Goal: Information Seeking & Learning: Learn about a topic

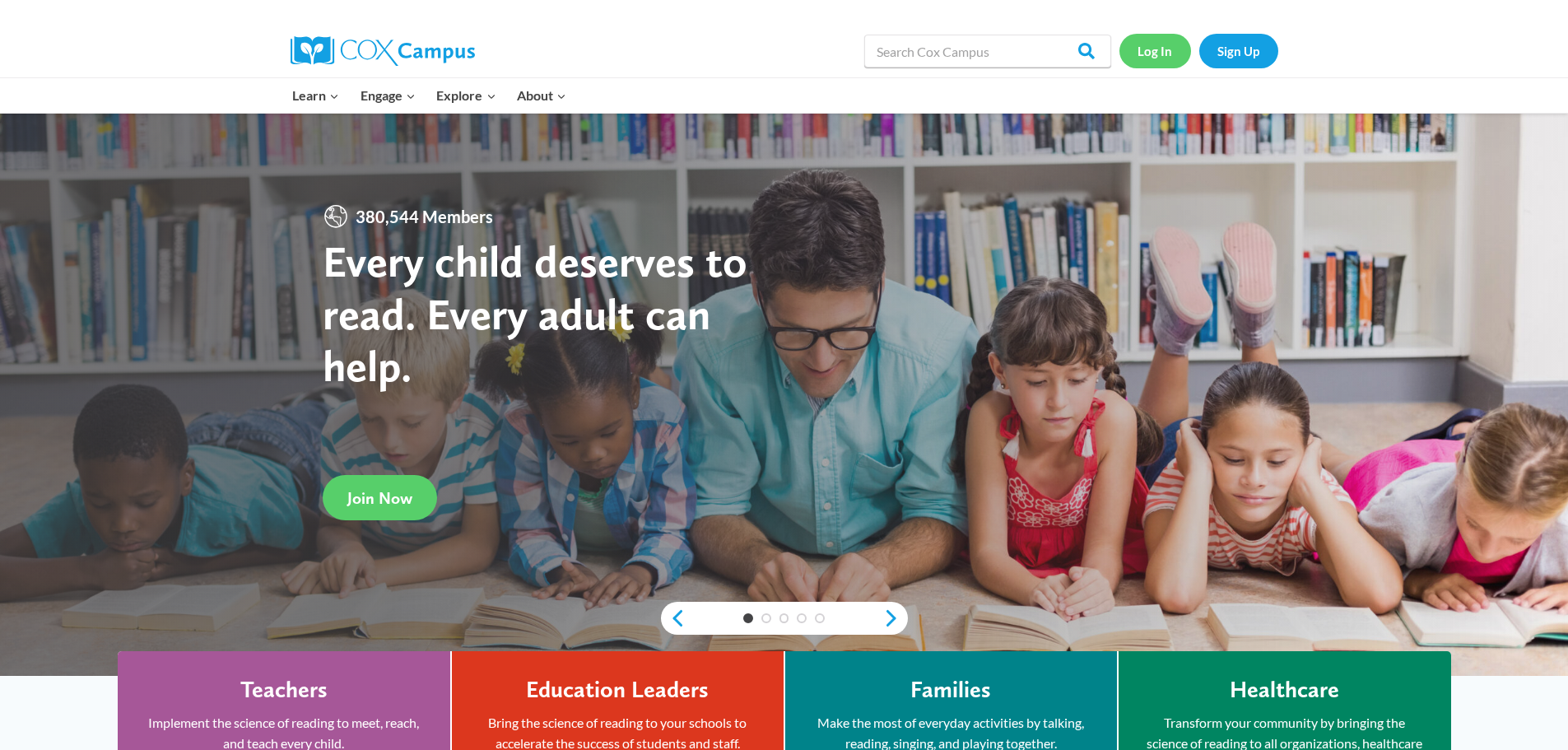
click at [1168, 51] on link "Log In" at bounding box center [1155, 51] width 71 height 34
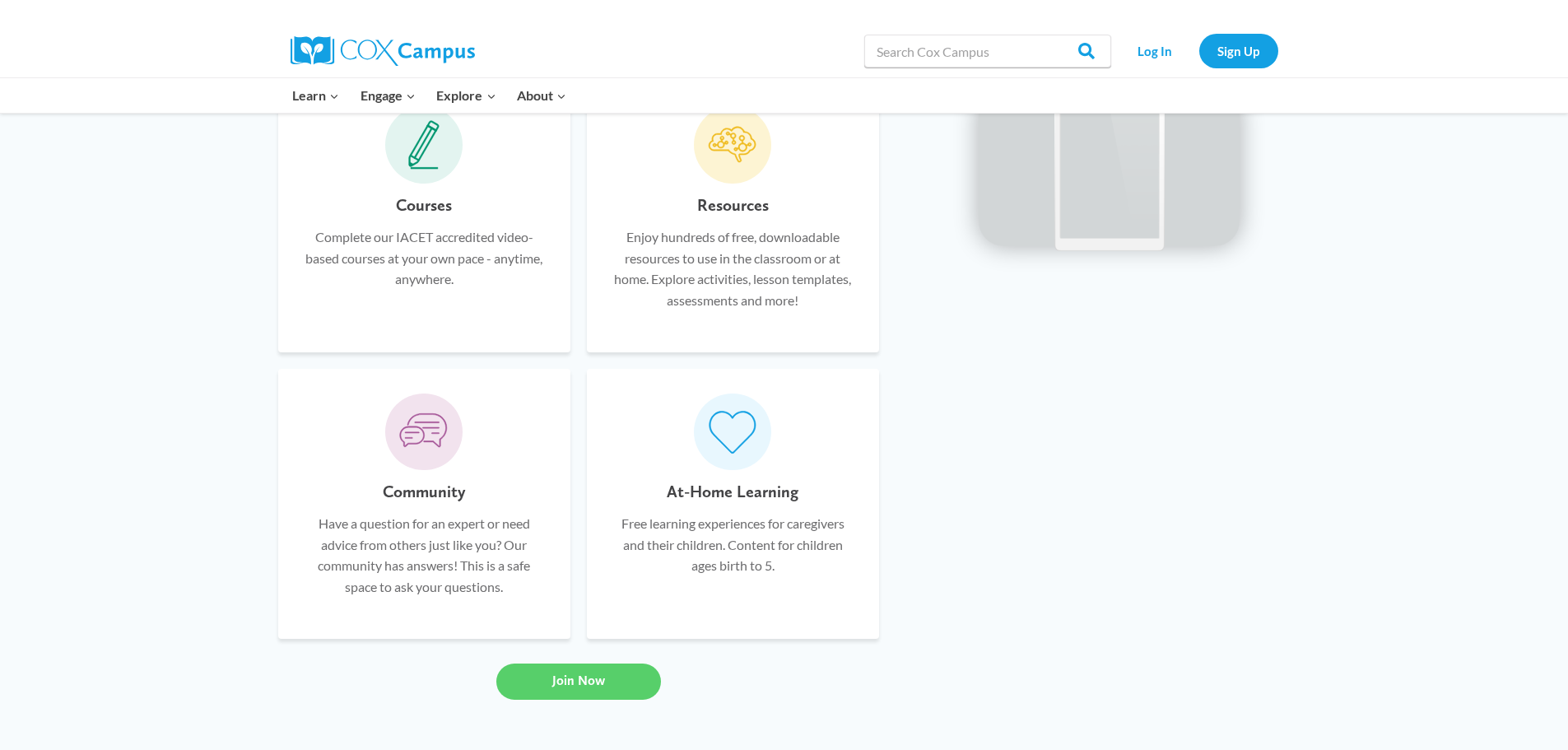
scroll to position [1070, 0]
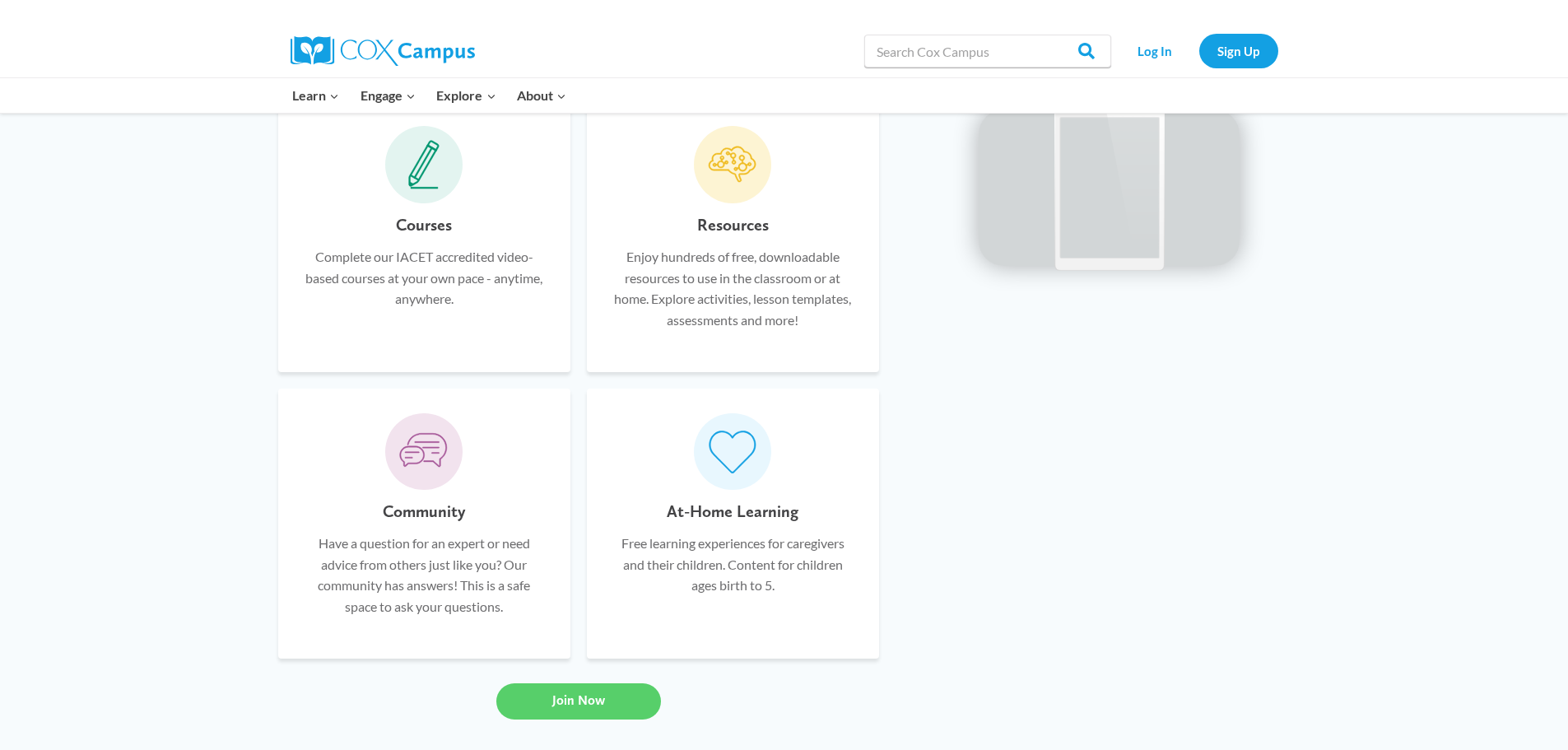
click at [723, 263] on p "Enjoy hundreds of free, downloadable resources to use in the classroom or at ho…" at bounding box center [733, 288] width 243 height 84
click at [419, 228] on h6 "Courses" at bounding box center [423, 224] width 56 height 27
click at [419, 193] on span at bounding box center [423, 165] width 77 height 77
click at [428, 173] on icon at bounding box center [424, 165] width 32 height 50
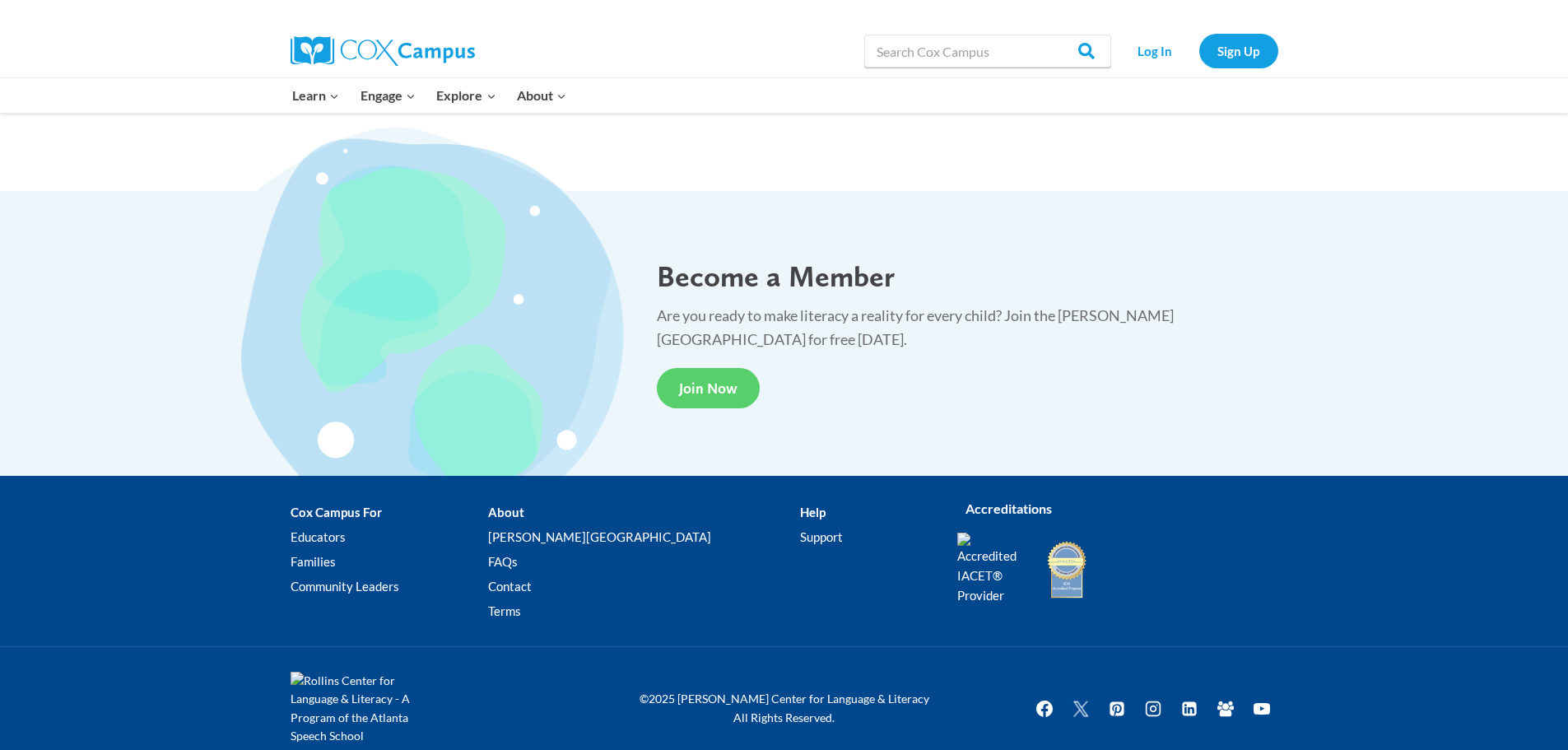
scroll to position [3027, 0]
